Goal: Information Seeking & Learning: Learn about a topic

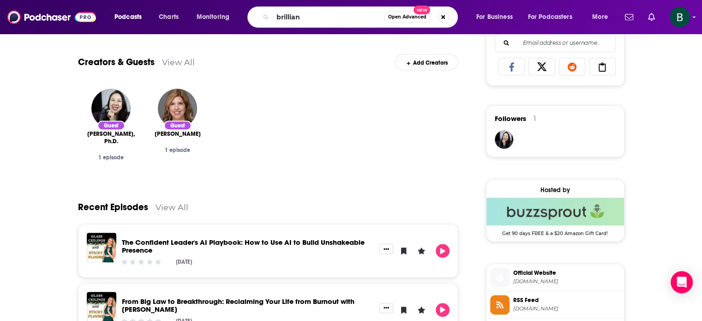
type input "brilliant"
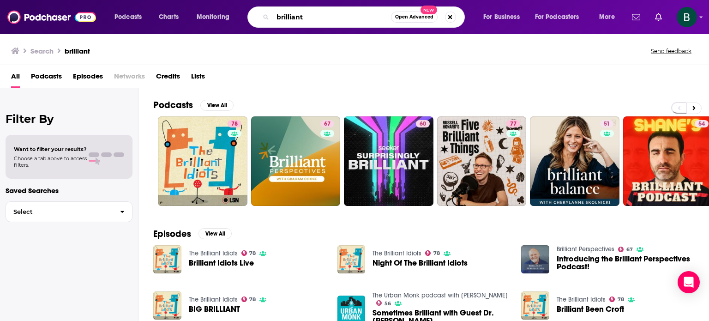
click at [359, 19] on input "brilliant" at bounding box center [332, 17] width 118 height 15
type input "brilliant podcast"
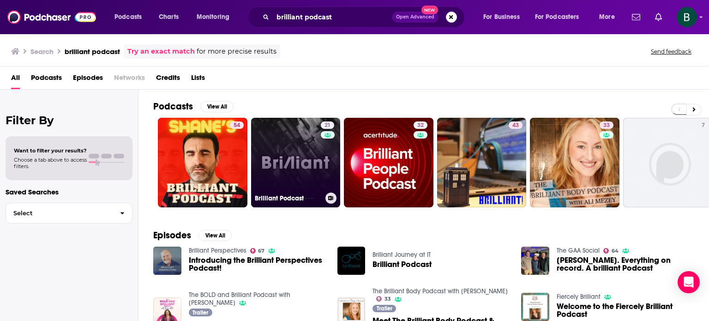
click at [281, 174] on link "21 Brilliant Podcast" at bounding box center [296, 163] width 90 height 90
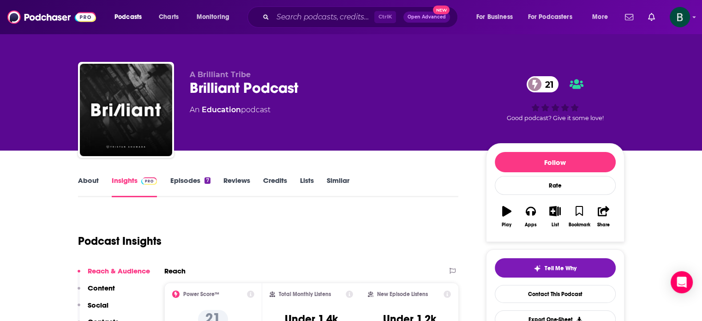
click at [93, 181] on link "About" at bounding box center [88, 186] width 21 height 21
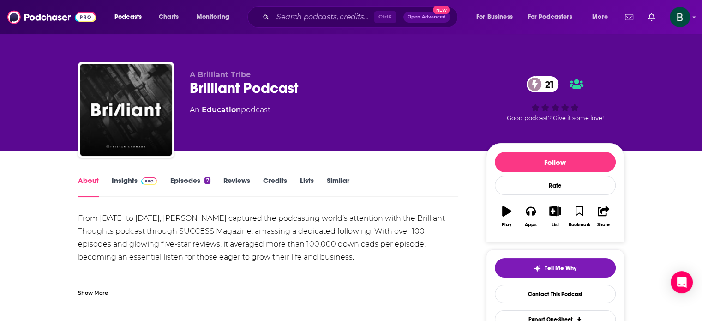
click at [100, 294] on div "Show More" at bounding box center [93, 292] width 30 height 9
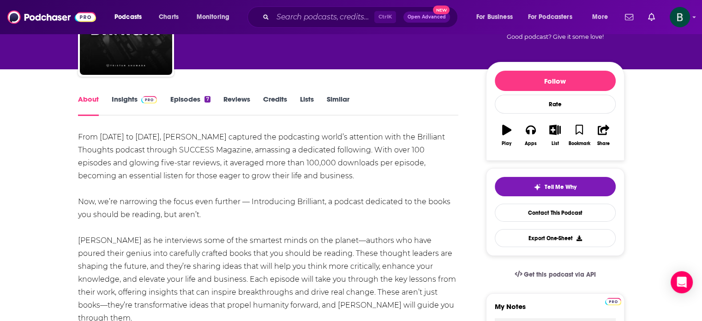
scroll to position [154, 0]
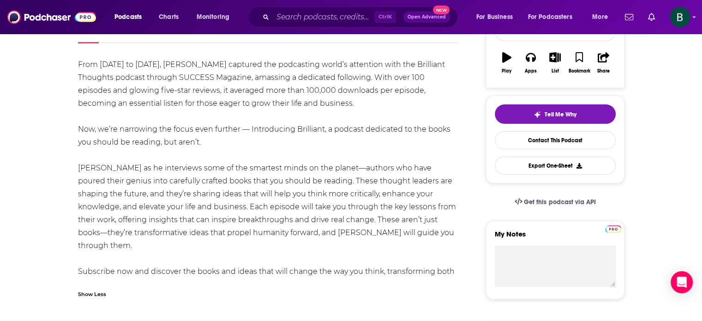
drag, startPoint x: 465, startPoint y: 274, endPoint x: 77, endPoint y: 71, distance: 437.8
copy div "Lore 2798 ip 0679, Dolorsi Ametcon adipisci eli seddoeiusm tempo’i utlaboree do…"
click at [320, 18] on input "Search podcasts, credits, & more..." at bounding box center [324, 17] width 102 height 15
